Goal: Task Accomplishment & Management: Use online tool/utility

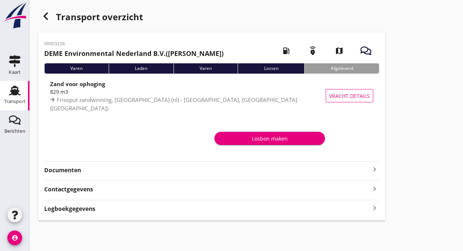
click at [19, 100] on div "Transport" at bounding box center [15, 101] width 22 height 5
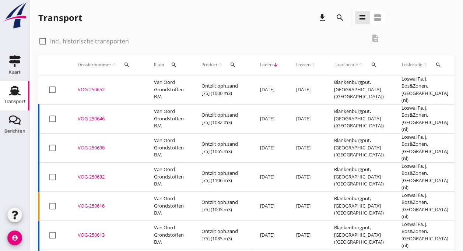
click at [149, 85] on td "Van Oord Grondstoffen B.V." at bounding box center [168, 89] width 47 height 29
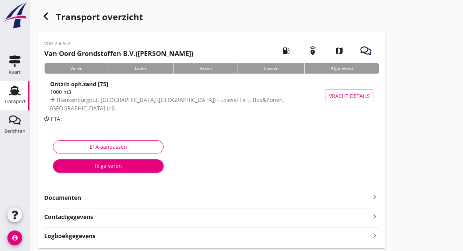
click at [116, 165] on div "Ik ga varen" at bounding box center [108, 166] width 99 height 8
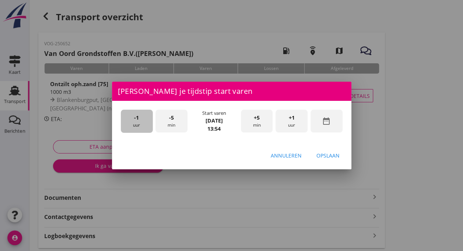
click at [137, 118] on span "-1" at bounding box center [136, 118] width 5 height 8
click at [169, 120] on span "-5" at bounding box center [171, 118] width 5 height 8
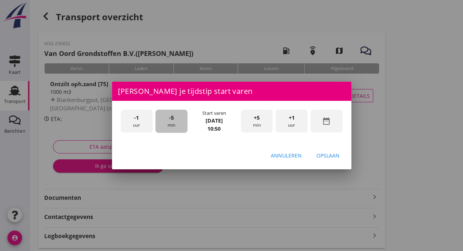
click at [169, 120] on span "-5" at bounding box center [171, 118] width 5 height 8
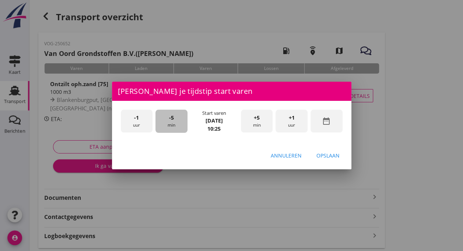
click at [169, 120] on span "-5" at bounding box center [171, 118] width 5 height 8
click at [168, 121] on div "-5 min" at bounding box center [171, 121] width 32 height 23
click at [258, 117] on span "+5" at bounding box center [257, 118] width 6 height 8
click at [323, 156] on div "Opslaan" at bounding box center [327, 156] width 23 height 8
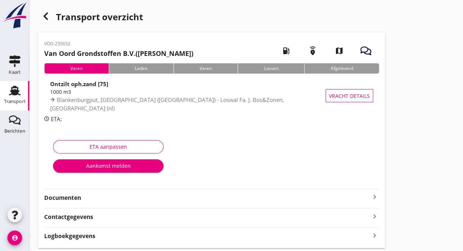
click at [119, 163] on div "Aankomst melden" at bounding box center [108, 166] width 99 height 8
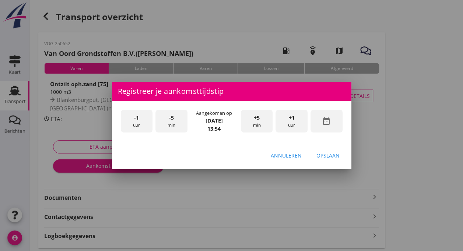
click at [141, 122] on div "-1 uur" at bounding box center [137, 121] width 32 height 23
click at [177, 124] on div "-5 min" at bounding box center [171, 121] width 32 height 23
click at [320, 153] on div "Opslaan" at bounding box center [327, 156] width 23 height 8
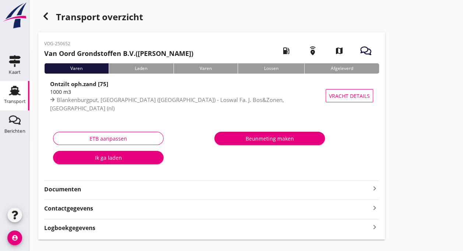
click at [104, 161] on div "Ik ga laden" at bounding box center [108, 158] width 99 height 8
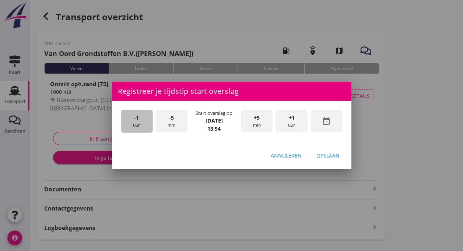
click at [140, 117] on div "-1 uur" at bounding box center [137, 121] width 32 height 23
click at [170, 118] on span "-5" at bounding box center [171, 118] width 5 height 8
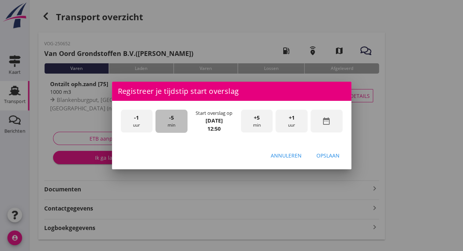
click at [170, 118] on span "-5" at bounding box center [171, 118] width 5 height 8
click at [168, 117] on div "-5 min" at bounding box center [171, 121] width 32 height 23
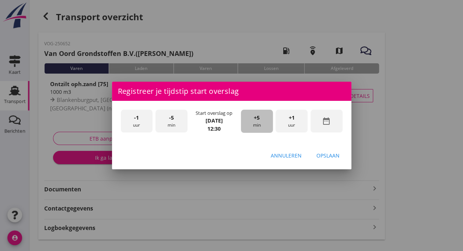
click at [255, 122] on div "+5 min" at bounding box center [257, 121] width 32 height 23
click at [322, 157] on div "Opslaan" at bounding box center [327, 156] width 23 height 8
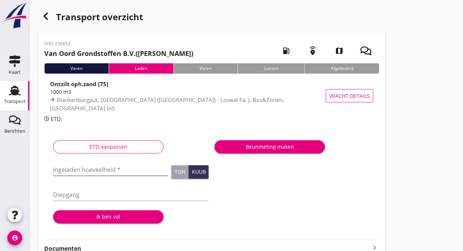
click at [77, 168] on input "Ingeladen hoeveelheid *" at bounding box center [110, 170] width 115 height 12
type input "1003"
click at [71, 197] on input "Diepgang" at bounding box center [130, 195] width 155 height 12
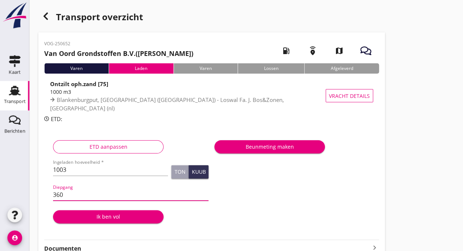
type input "360"
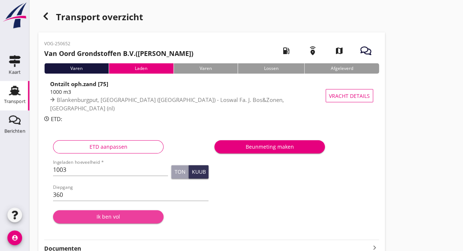
click at [114, 219] on div "Ik ben vol" at bounding box center [108, 217] width 99 height 8
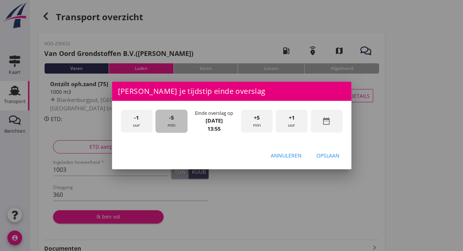
click at [175, 122] on div "-5 min" at bounding box center [171, 121] width 32 height 23
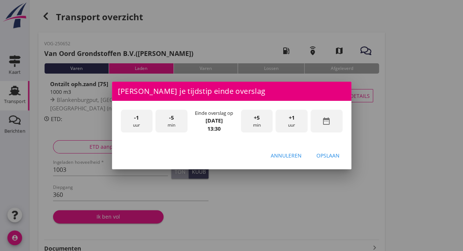
click at [325, 154] on div "Opslaan" at bounding box center [327, 156] width 23 height 8
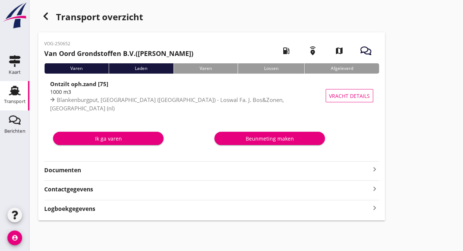
click at [97, 138] on div "Ik ga varen" at bounding box center [108, 139] width 99 height 8
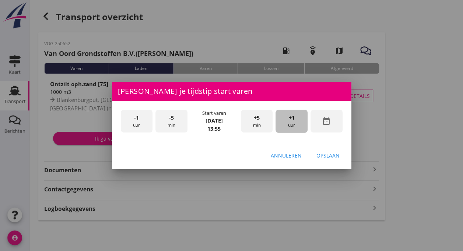
click at [284, 126] on div "+1 uur" at bounding box center [291, 121] width 32 height 23
click at [168, 119] on div "-5 min" at bounding box center [171, 121] width 32 height 23
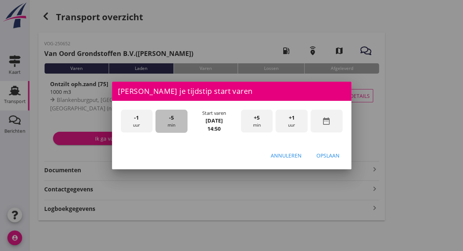
click at [168, 119] on div "-5 min" at bounding box center [171, 121] width 32 height 23
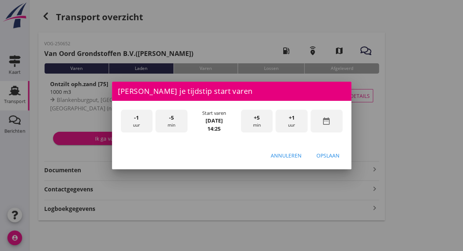
click at [168, 119] on div "-5 min" at bounding box center [171, 121] width 32 height 23
